Goal: Obtain resource: Download file/media

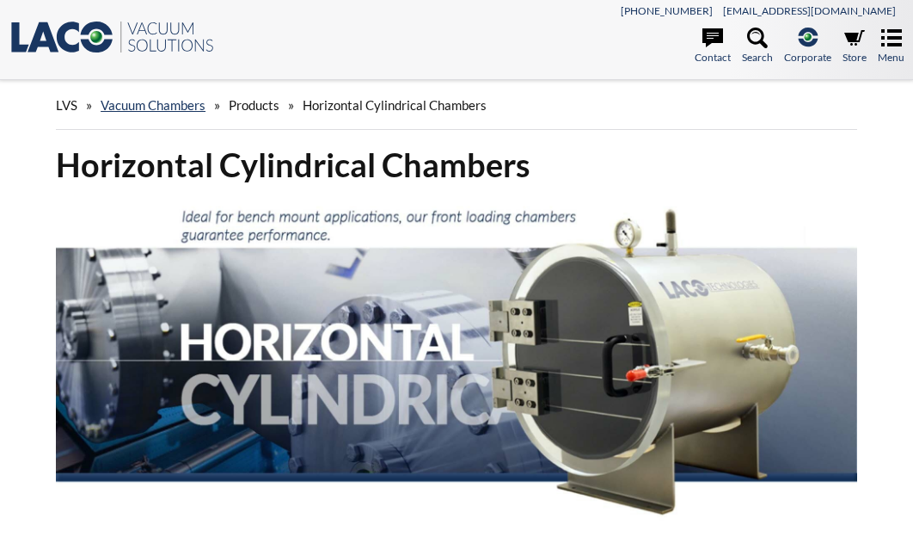
select select "Language Translate Widget"
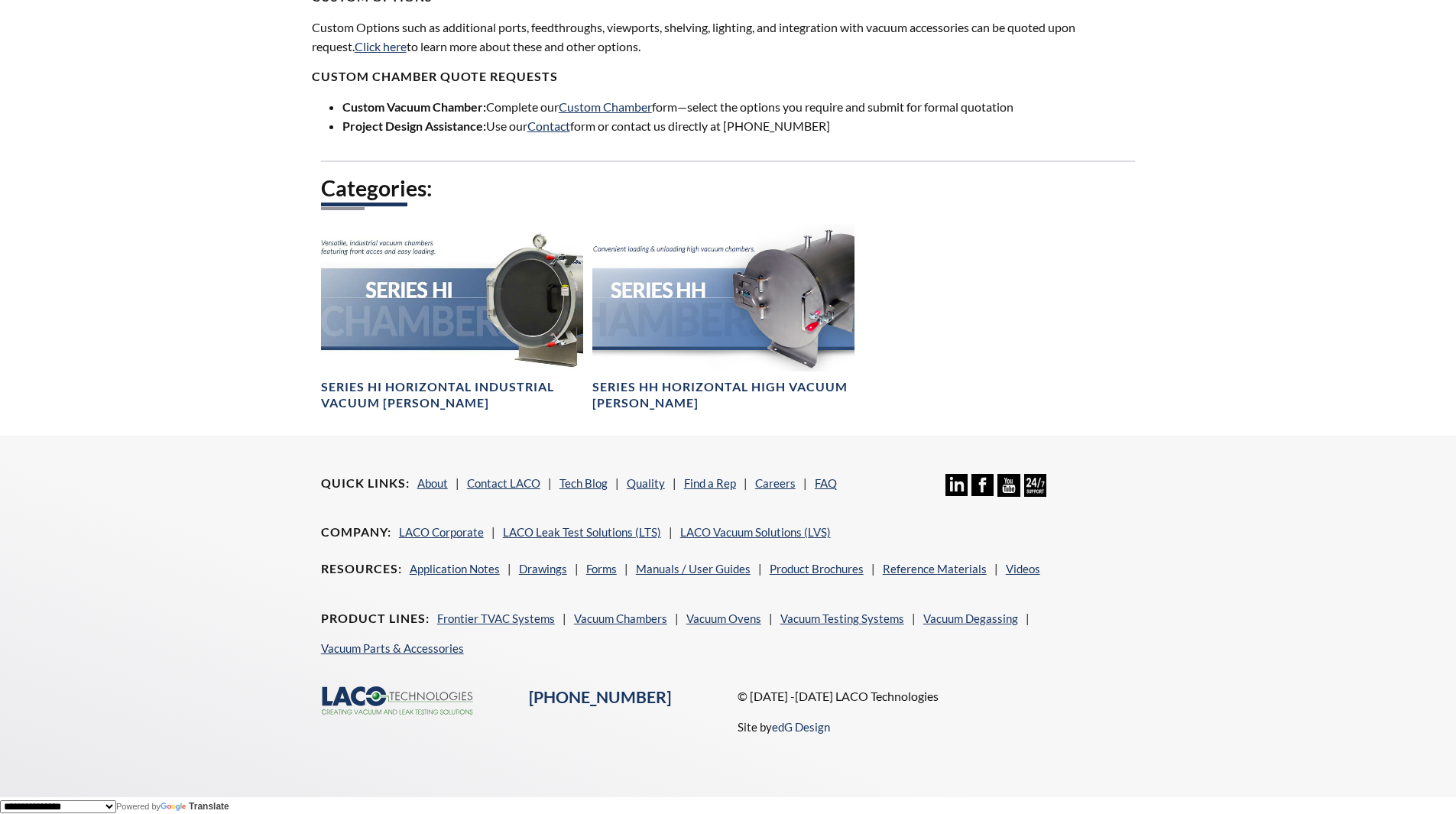
scroll to position [1044, 0]
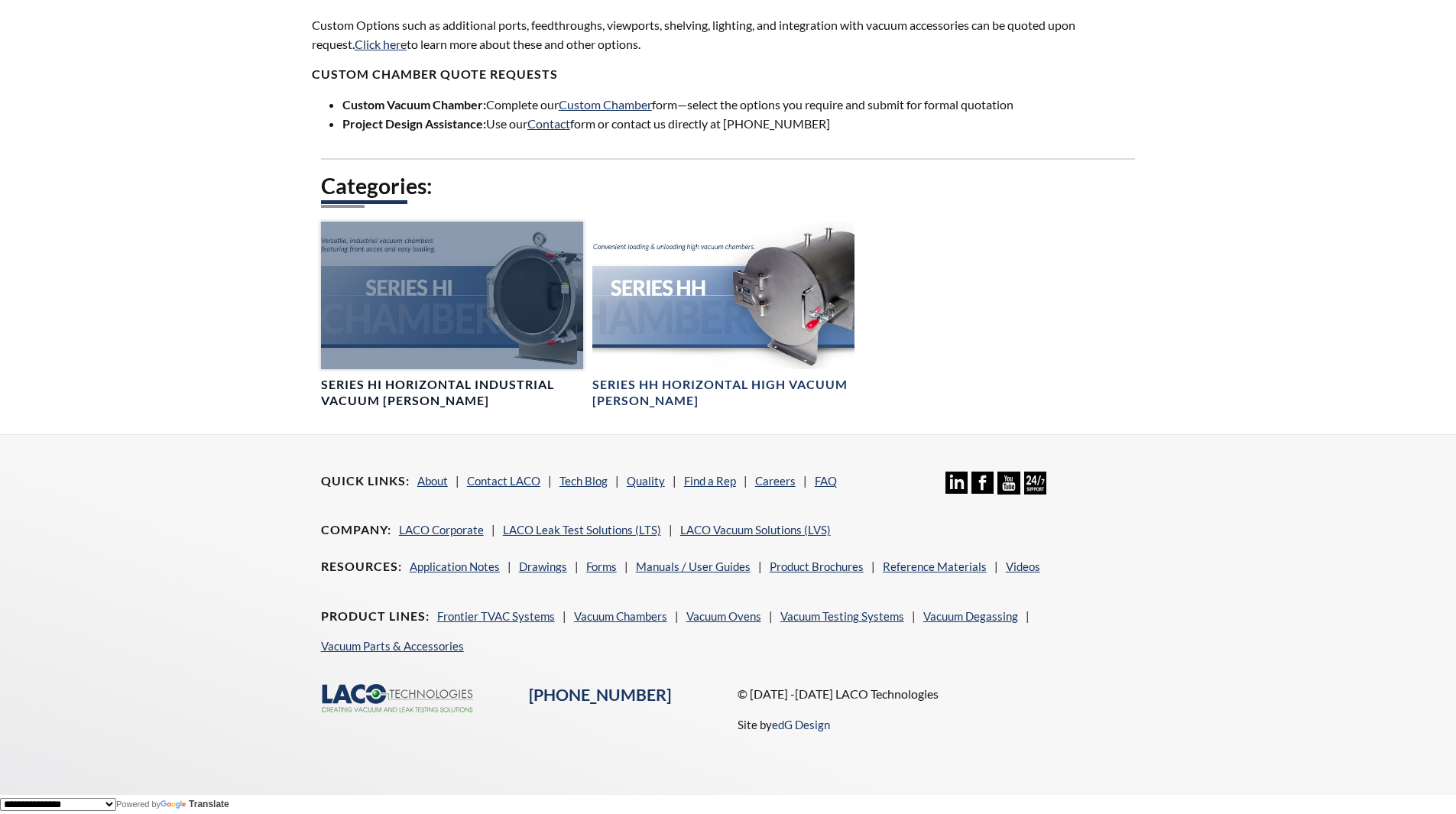
click at [375, 319] on div at bounding box center [452, 295] width 262 height 148
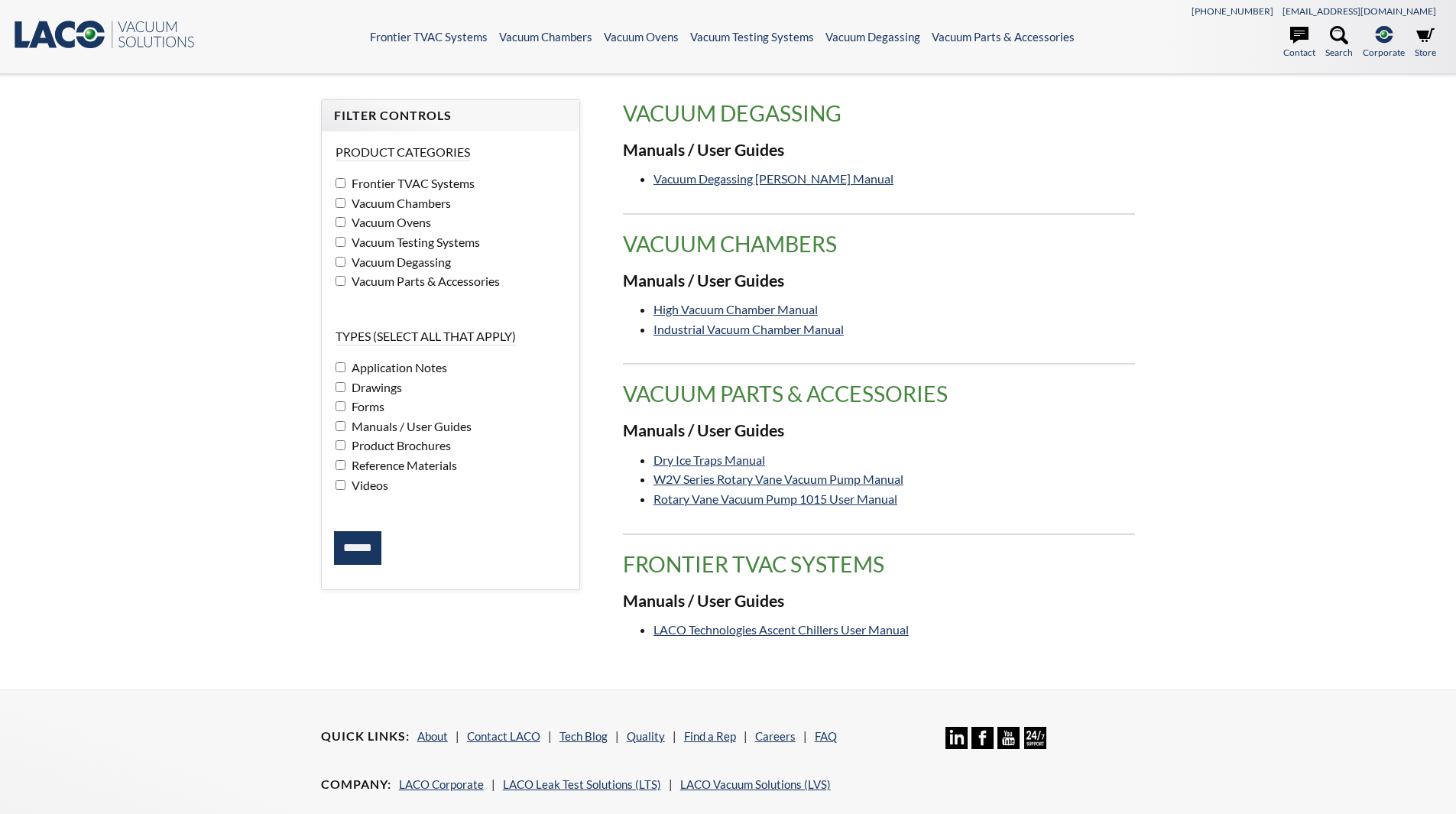
select select "Language Translate Widget"
click at [356, 560] on input "******" at bounding box center [357, 548] width 47 height 34
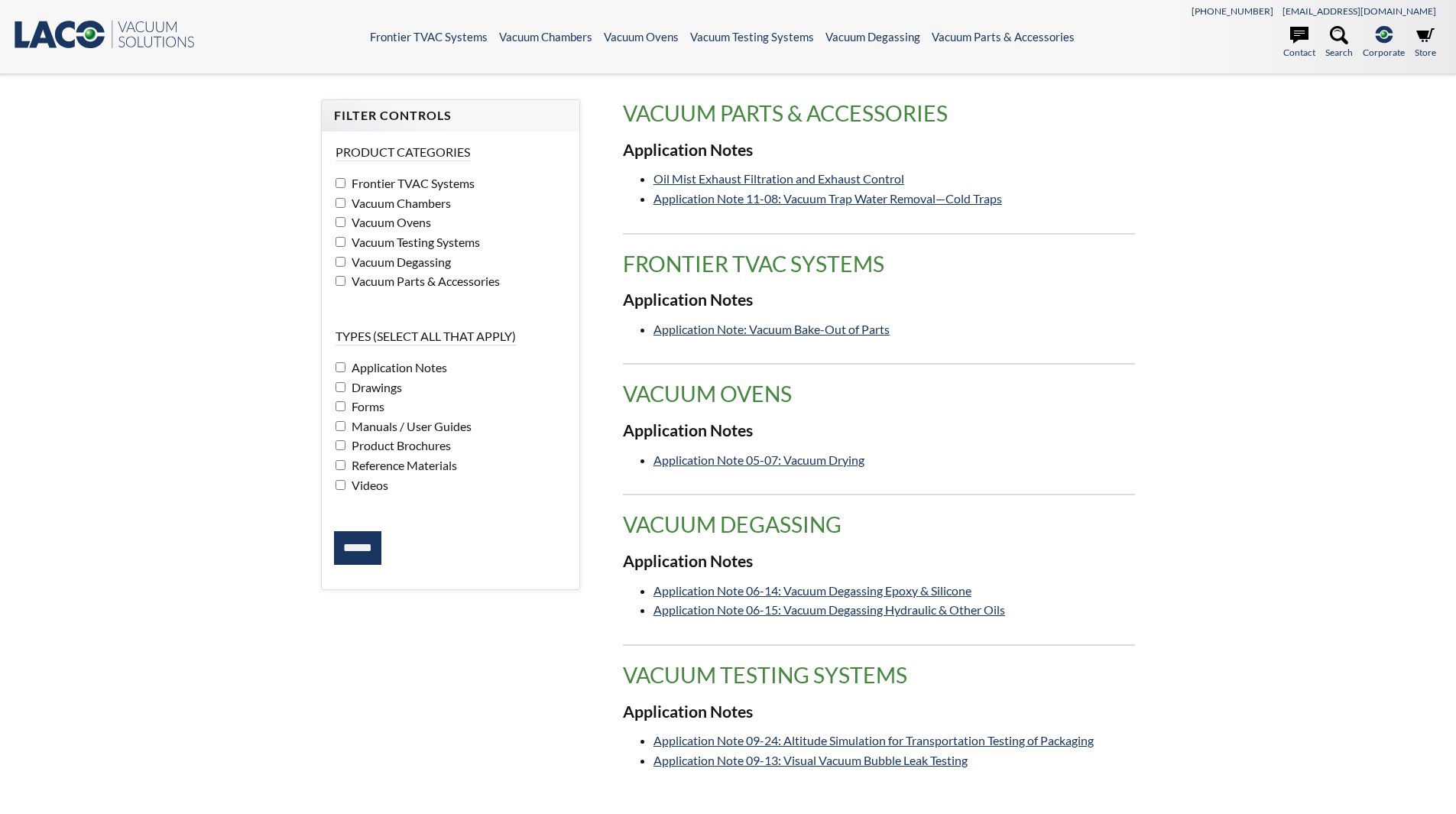
select select "Language Translate Widget"
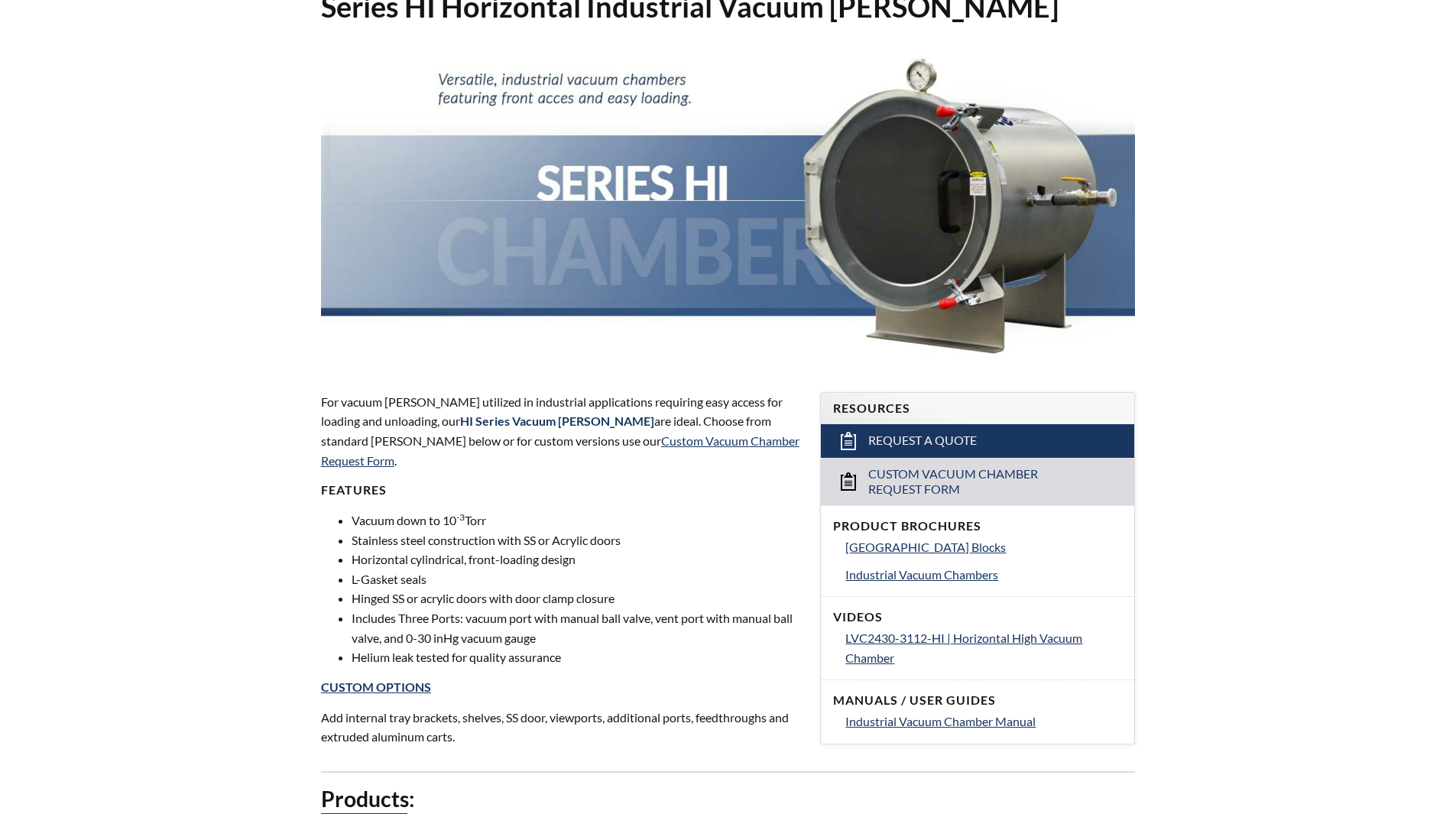
scroll to position [459, 0]
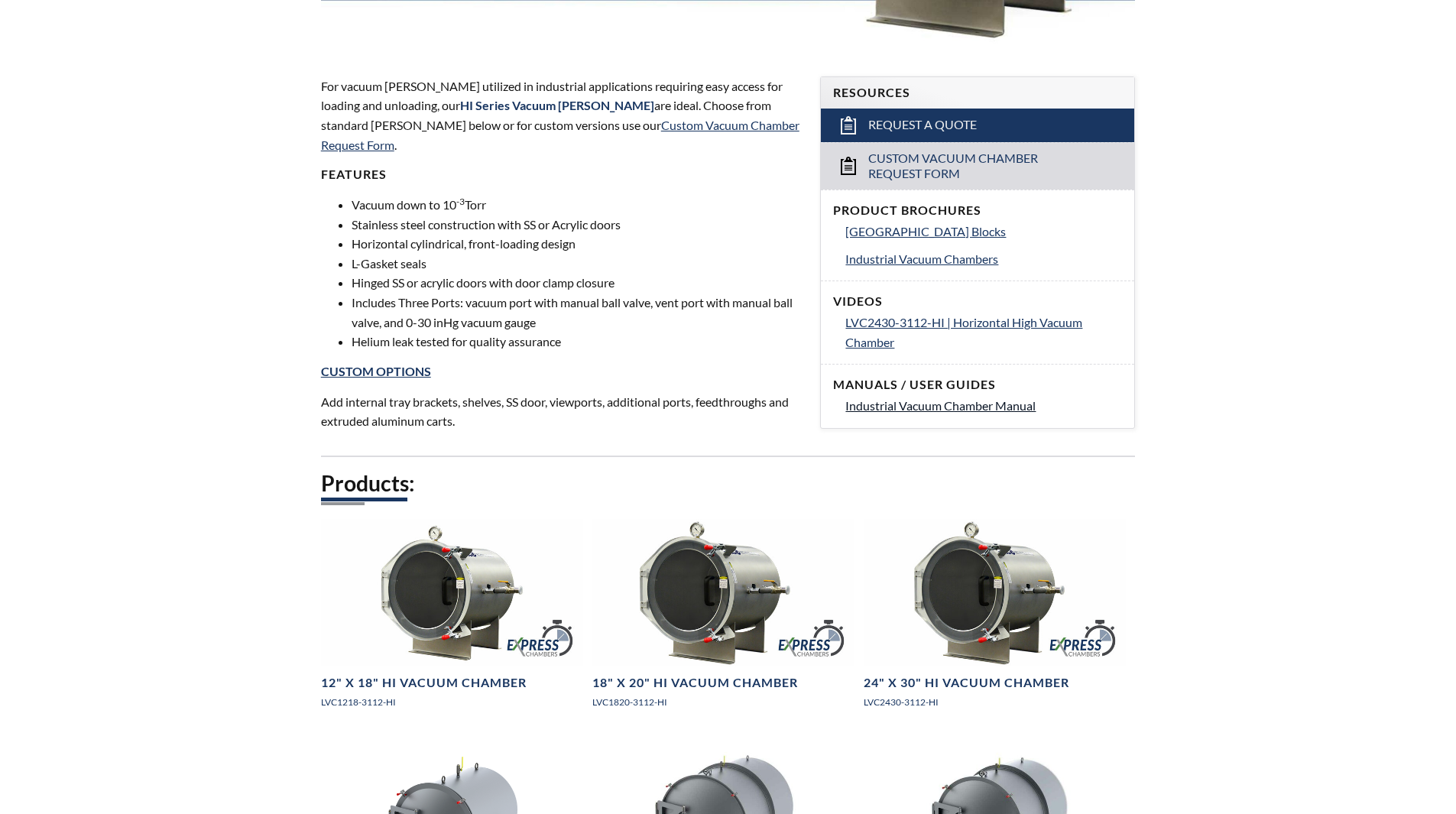
click at [977, 408] on span "Industrial Vacuum Chamber Manual" at bounding box center [940, 405] width 190 height 14
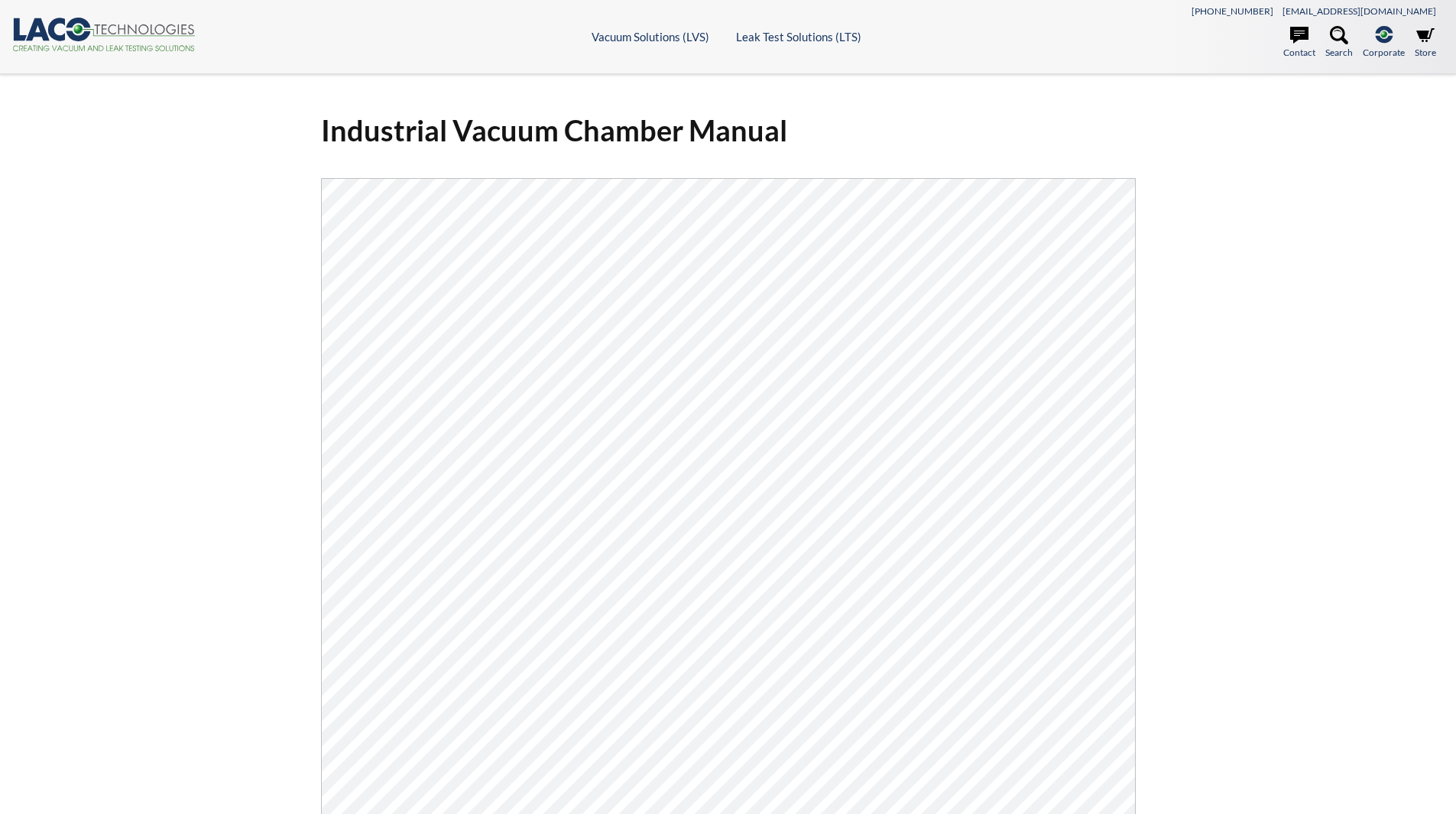
select select "Language Translate Widget"
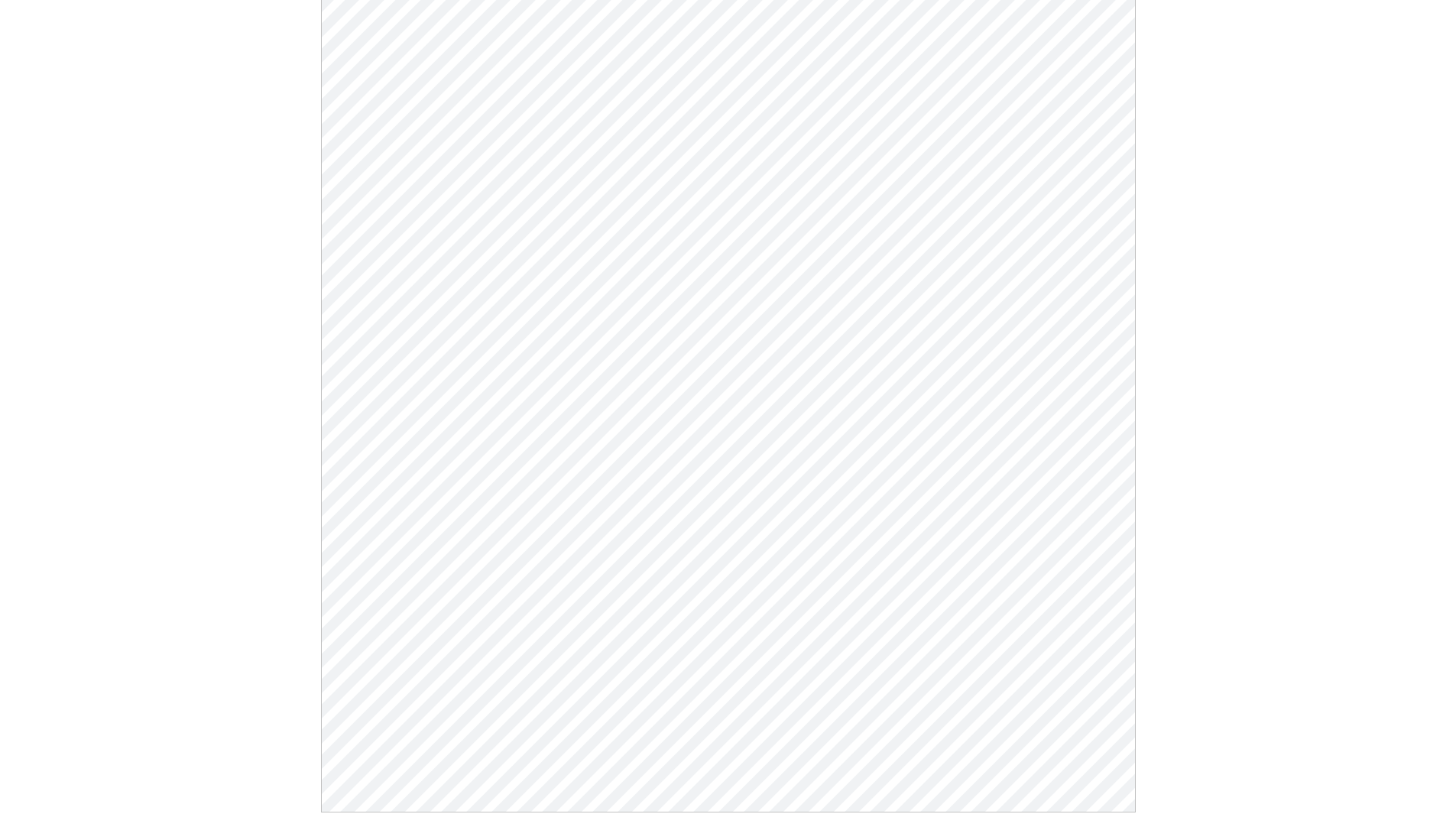
scroll to position [153, 0]
click at [212, 200] on div "Industrial Vacuum Chamber Manual Click Here To Download" at bounding box center [728, 404] width 1456 height 968
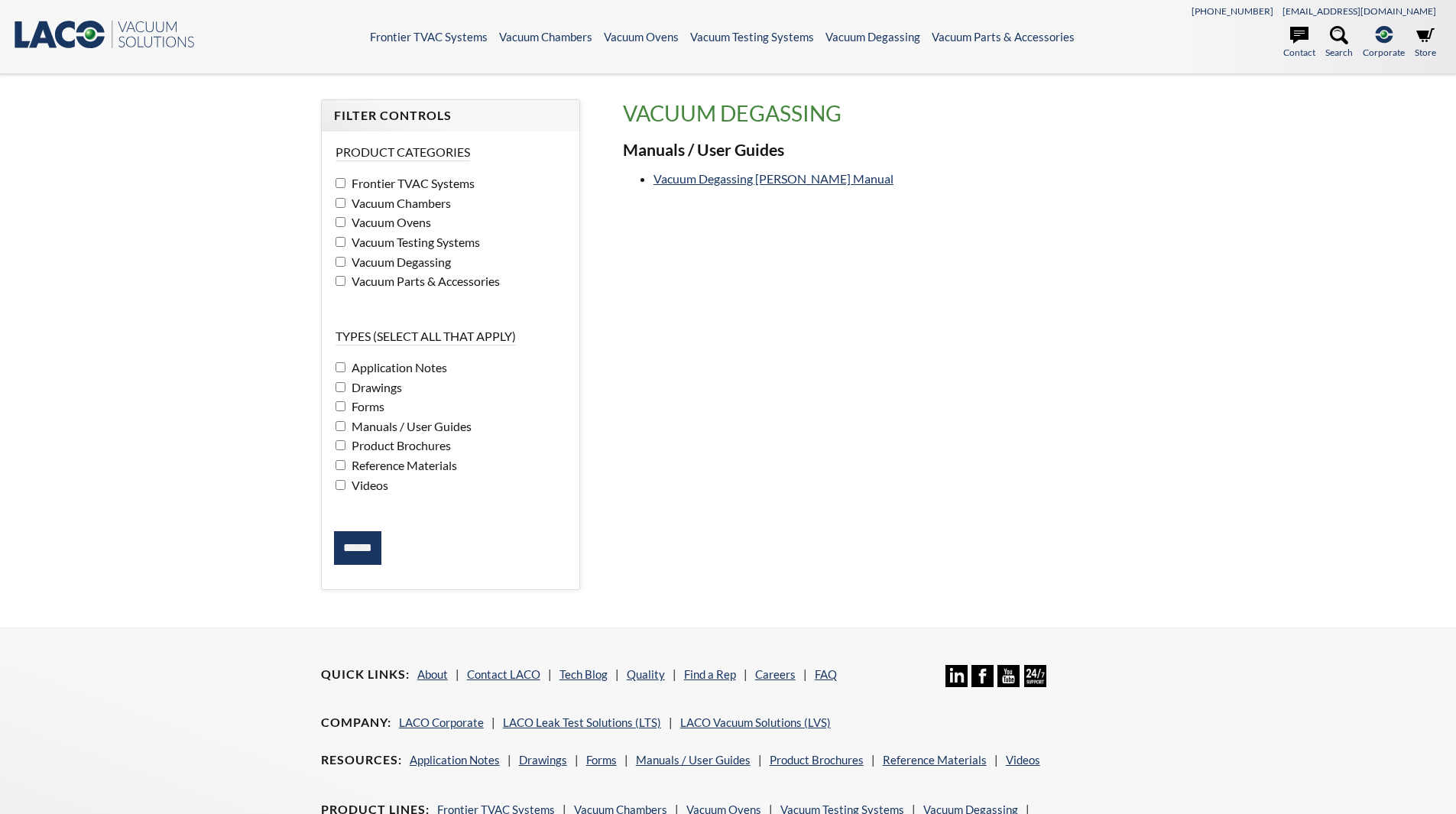
select select "Language Translate Widget"
click at [725, 178] on link "Vacuum Degassing [PERSON_NAME] Manual" at bounding box center [773, 179] width 240 height 14
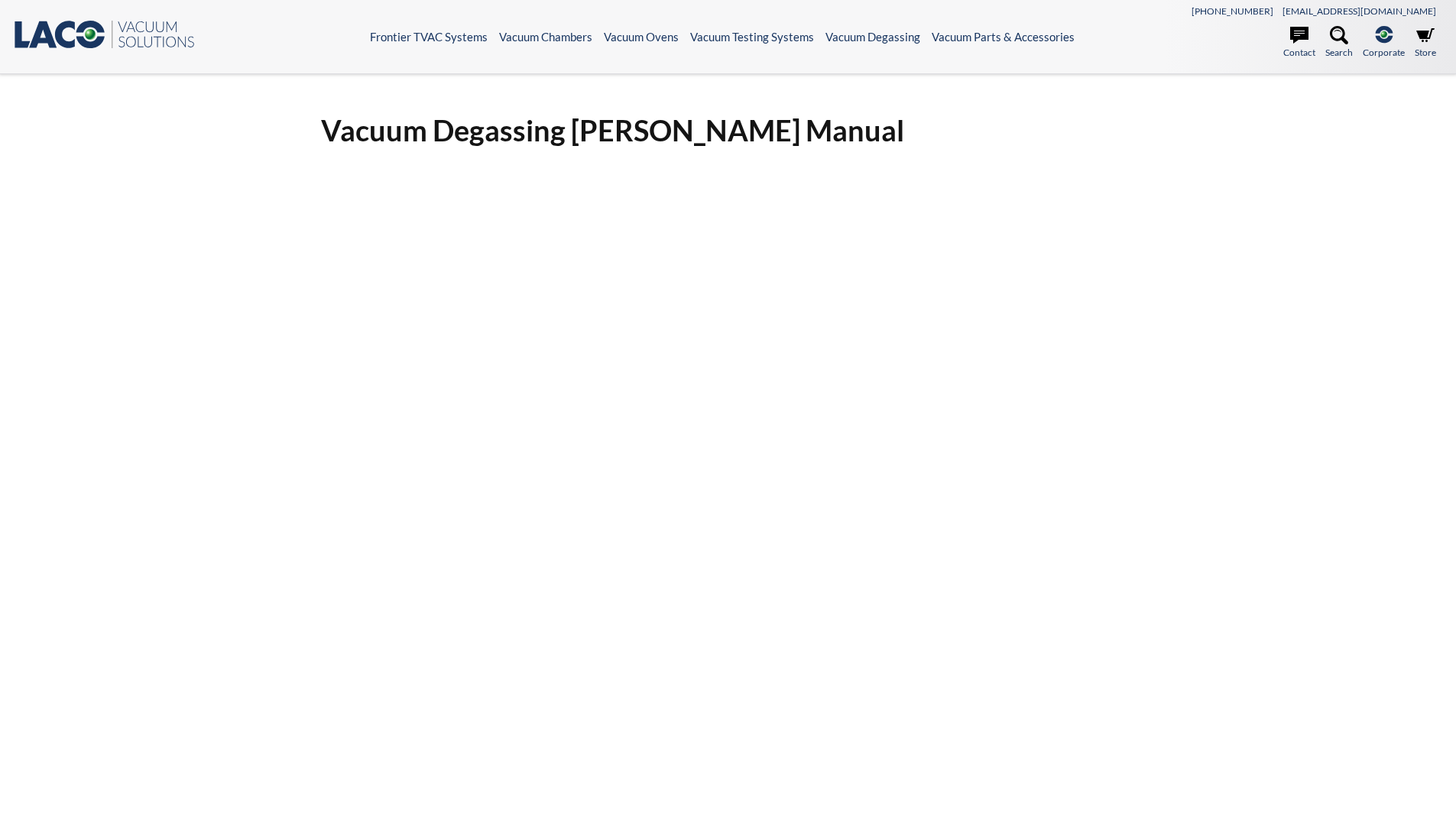
select select "Language Translate Widget"
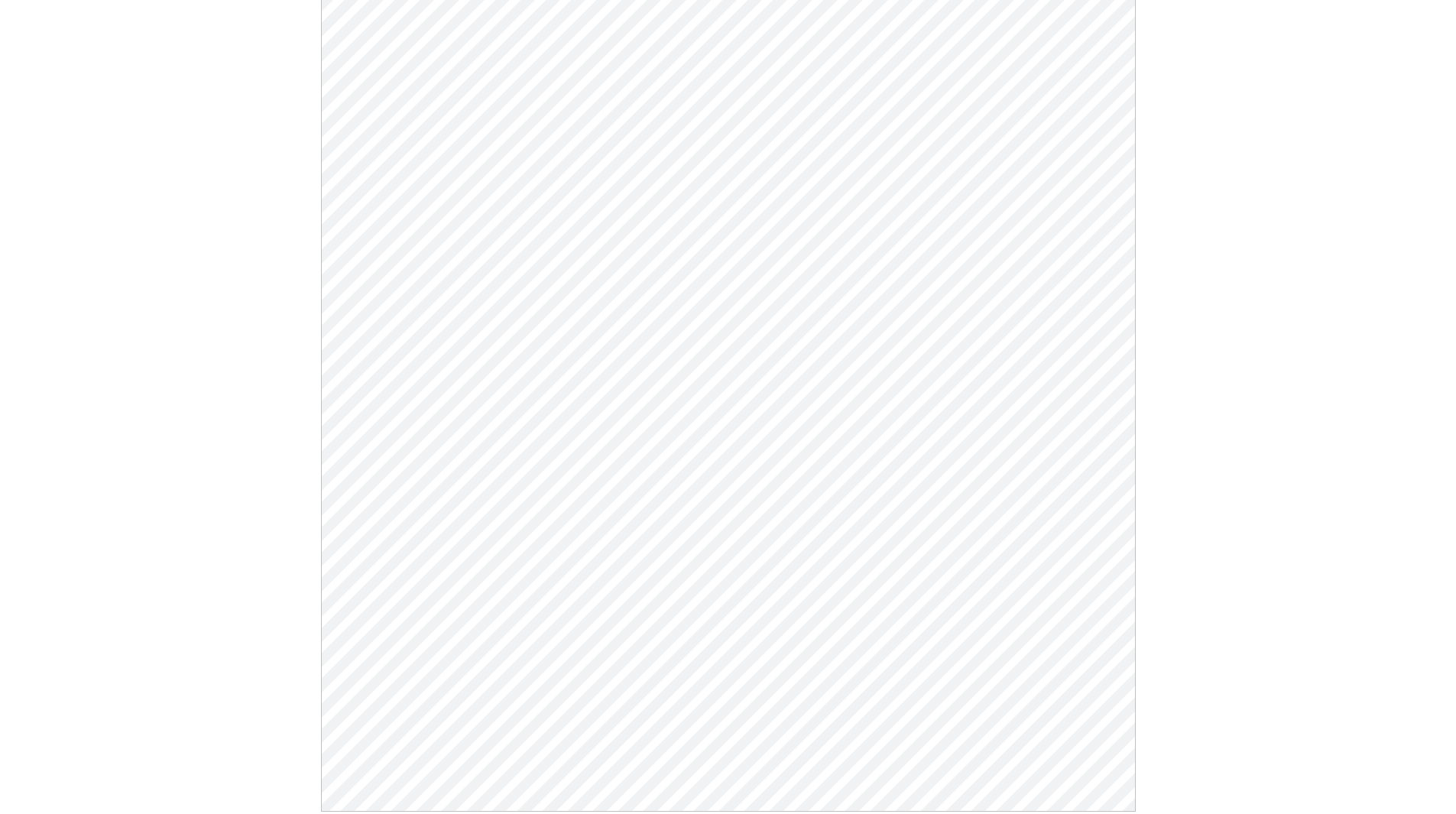
scroll to position [153, 0]
